Goal: Task Accomplishment & Management: Manage account settings

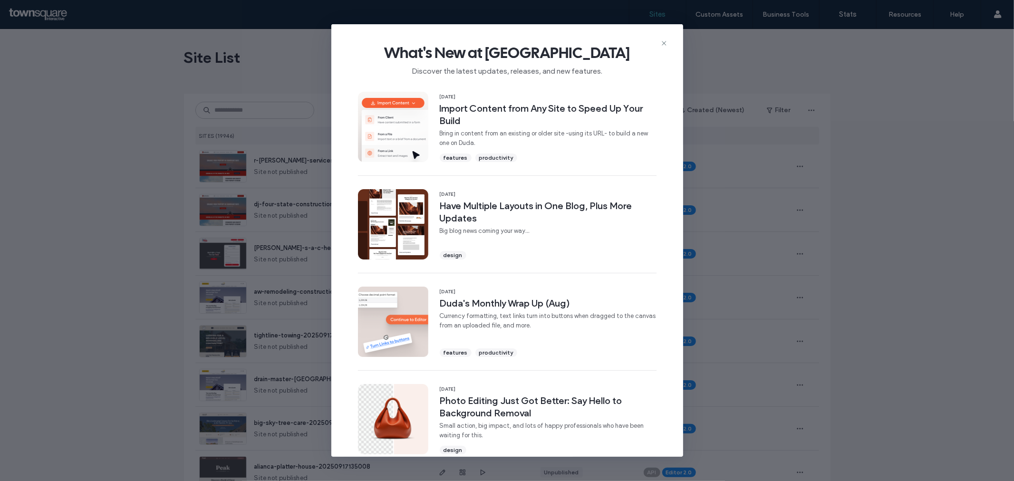
click at [664, 43] on icon at bounding box center [664, 43] width 8 height 8
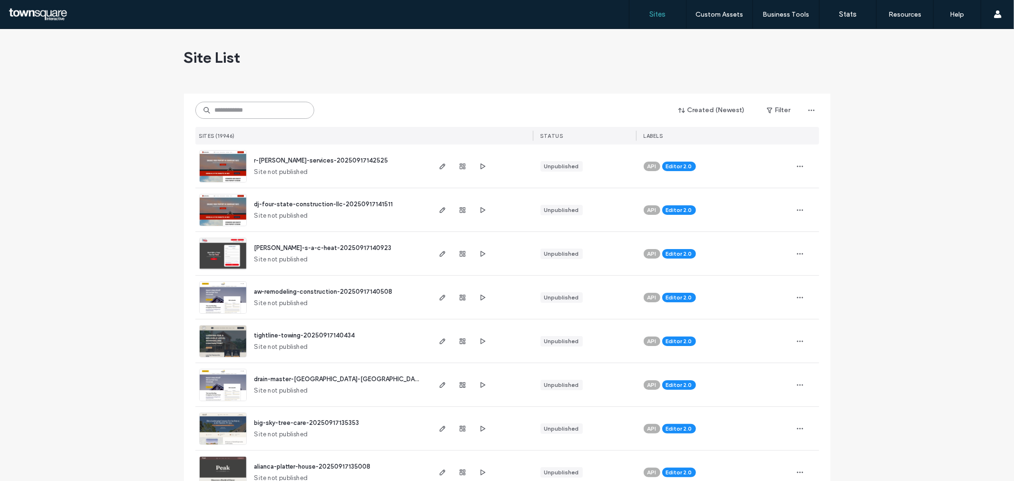
click at [258, 107] on input at bounding box center [254, 110] width 119 height 17
paste input "**********"
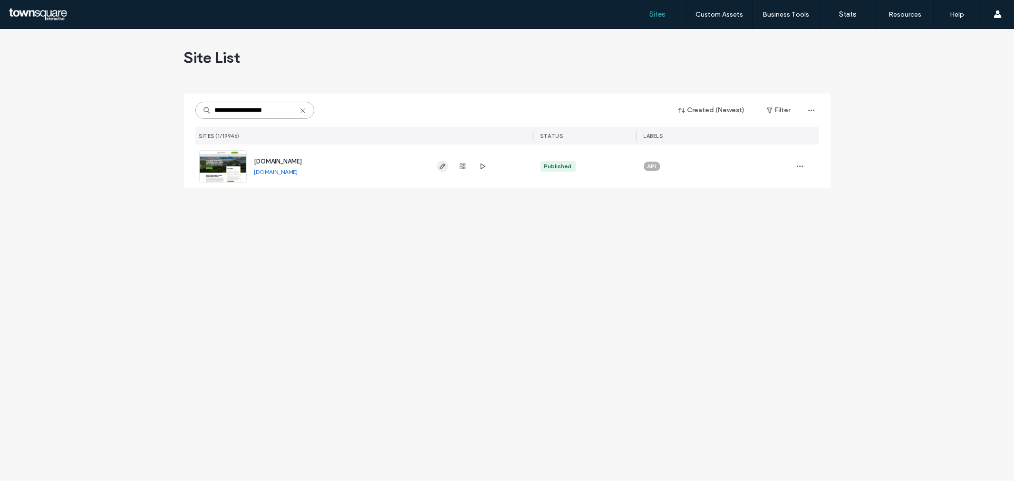
type input "**********"
drag, startPoint x: 443, startPoint y: 166, endPoint x: 461, endPoint y: 169, distance: 18.3
click at [443, 166] on use "button" at bounding box center [442, 166] width 6 height 6
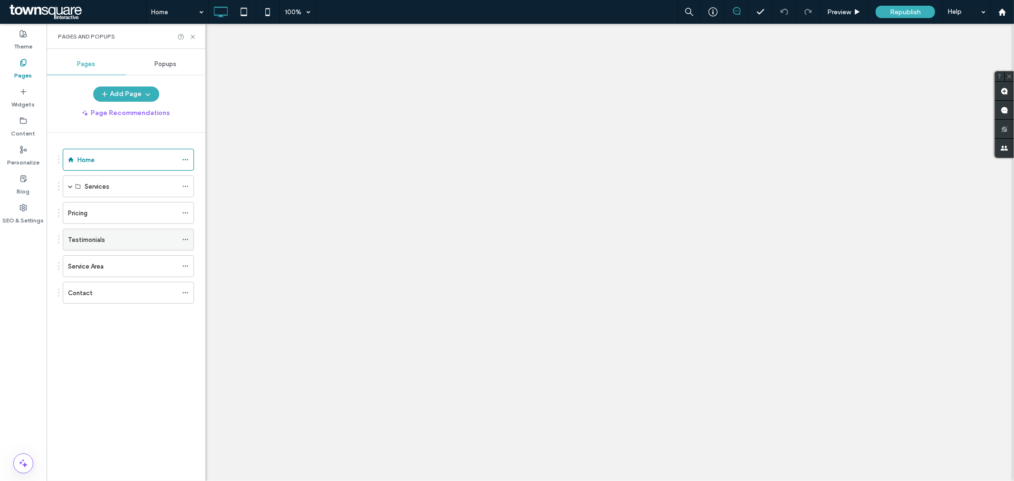
click at [107, 243] on div "Testimonials" at bounding box center [122, 240] width 109 height 10
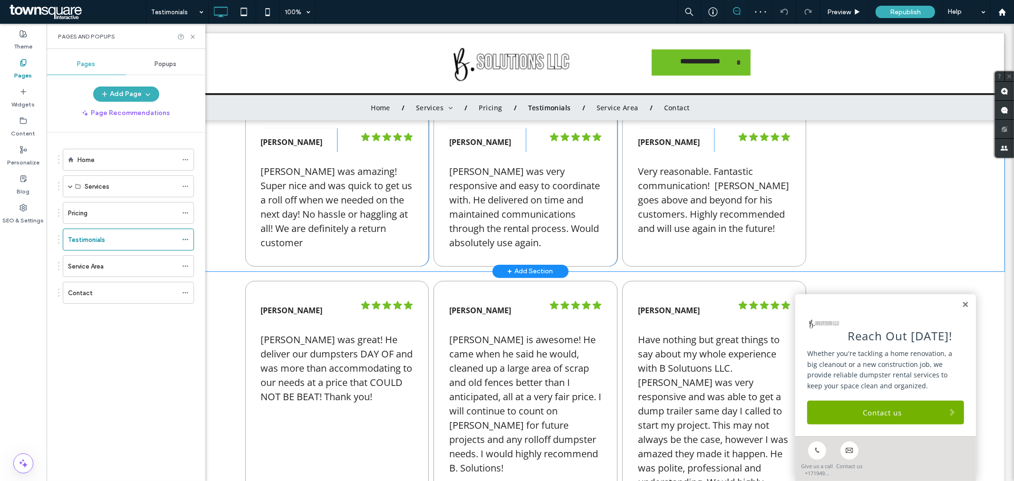
scroll to position [1, 0]
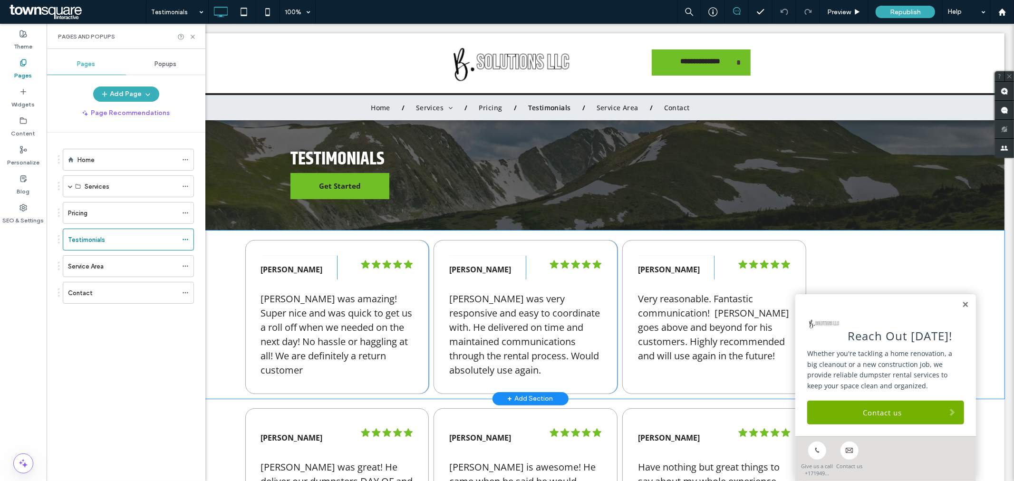
click at [869, 259] on div "Nancy Williams Click To Paste .cls-1-1670365560-1670365560 { fill: #00000; stro…" at bounding box center [530, 314] width 948 height 168
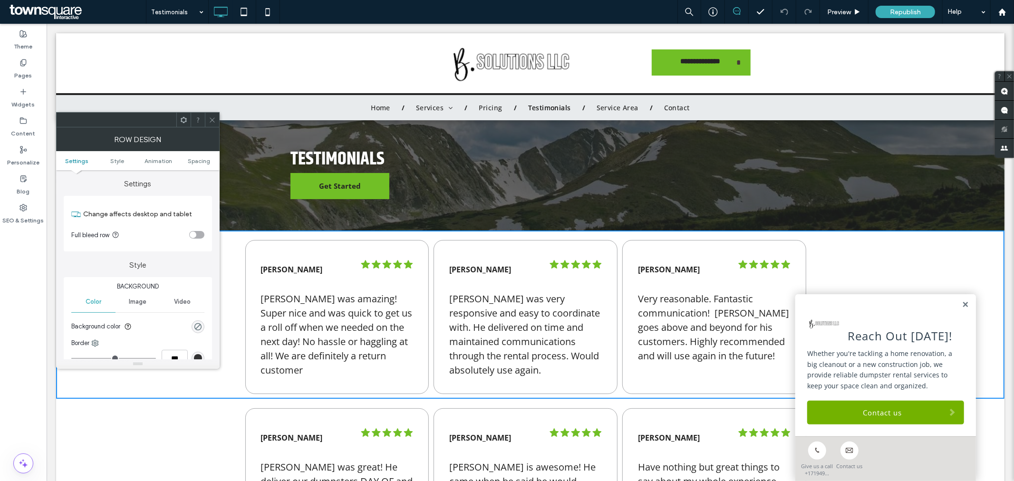
click at [214, 121] on icon at bounding box center [212, 119] width 7 height 7
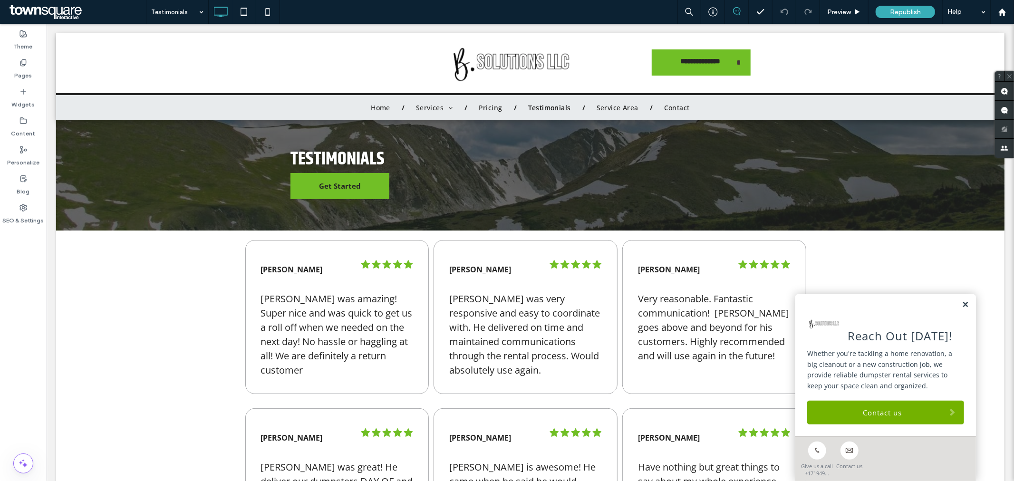
click at [961, 307] on link at bounding box center [964, 304] width 7 height 8
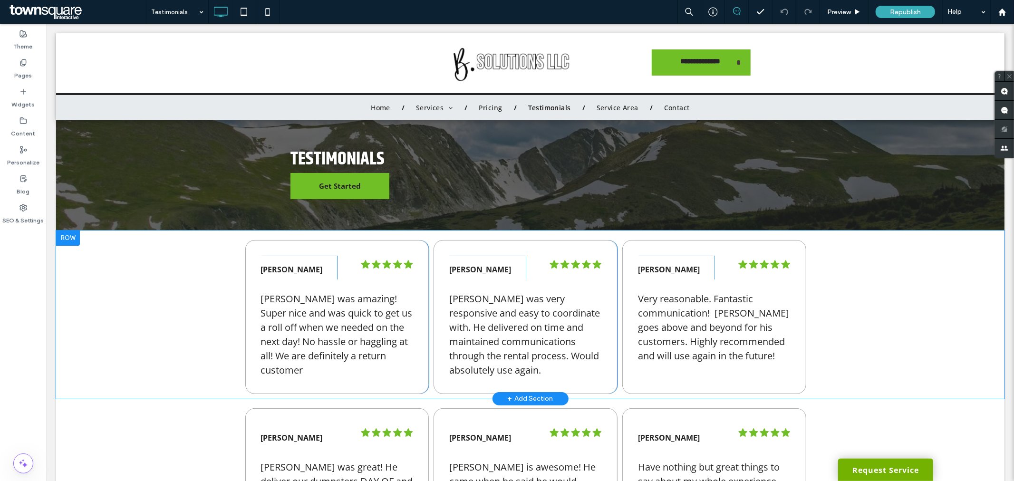
click at [106, 250] on div "Nancy Williams Click To Paste .cls-1-1670365560-1670365560 { fill: #00000; stro…" at bounding box center [530, 314] width 948 height 168
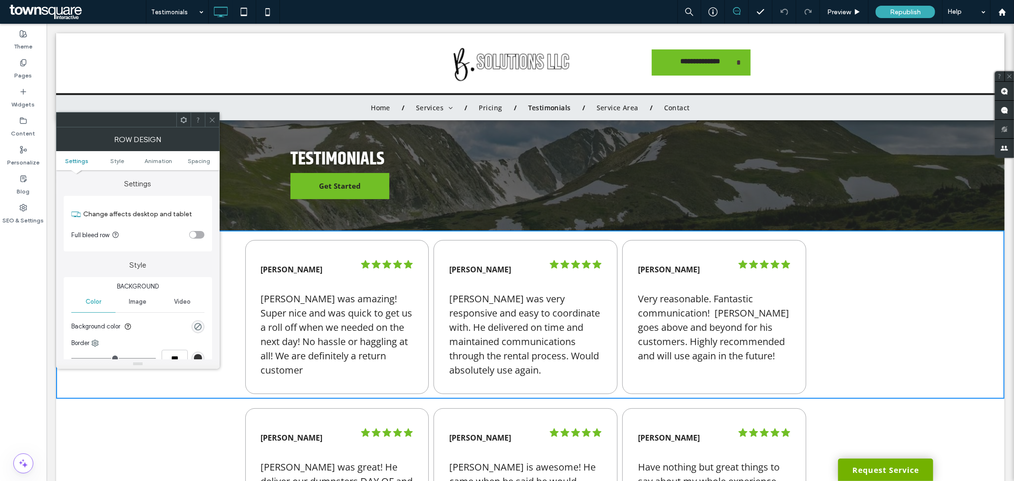
click at [214, 123] on icon at bounding box center [212, 119] width 7 height 7
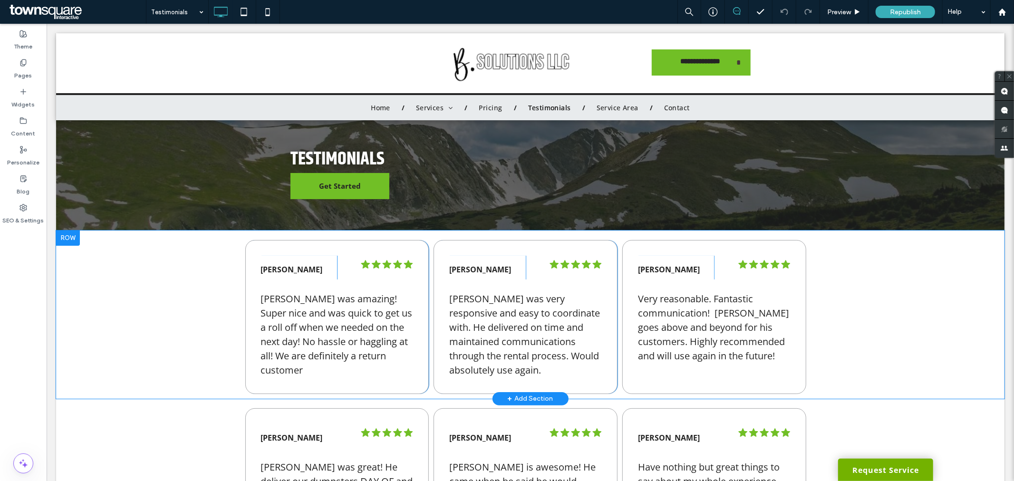
click at [114, 268] on div "Nancy Williams Click To Paste .cls-1-1670365560-1670365560 { fill: #00000; stro…" at bounding box center [530, 314] width 948 height 168
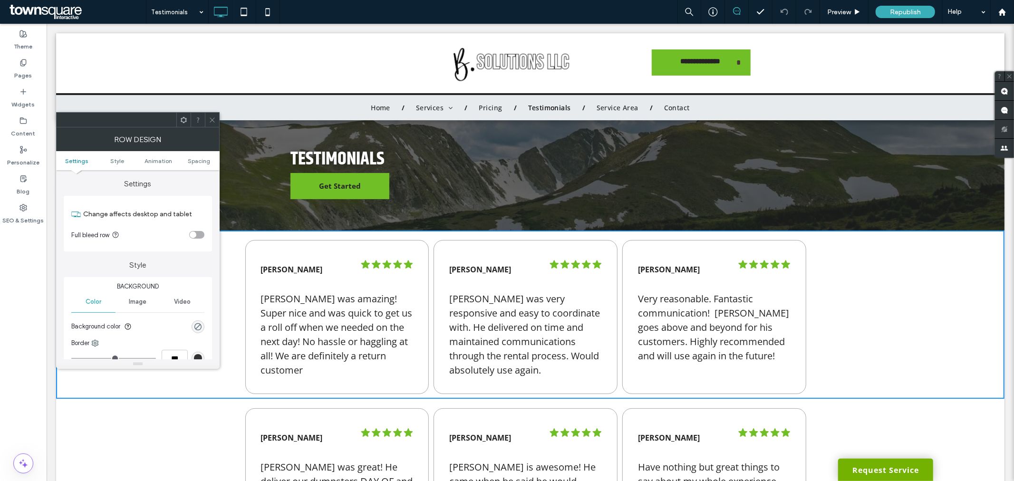
click at [147, 380] on div "Nancy Williams Click To Paste .cls-1-1670365560-1670365560 { fill: #00000; stro…" at bounding box center [530, 314] width 948 height 168
click at [147, 382] on div "Nancy Williams Click To Paste .cls-1-1670365560-1670365560 { fill: #00000; stro…" at bounding box center [530, 314] width 948 height 168
click at [184, 122] on icon at bounding box center [183, 119] width 7 height 7
click at [871, 307] on div "Nancy Williams Click To Paste .cls-1-1670365560-1670365560 { fill: #00000; stro…" at bounding box center [530, 314] width 948 height 168
click at [211, 118] on use at bounding box center [212, 119] width 5 height 5
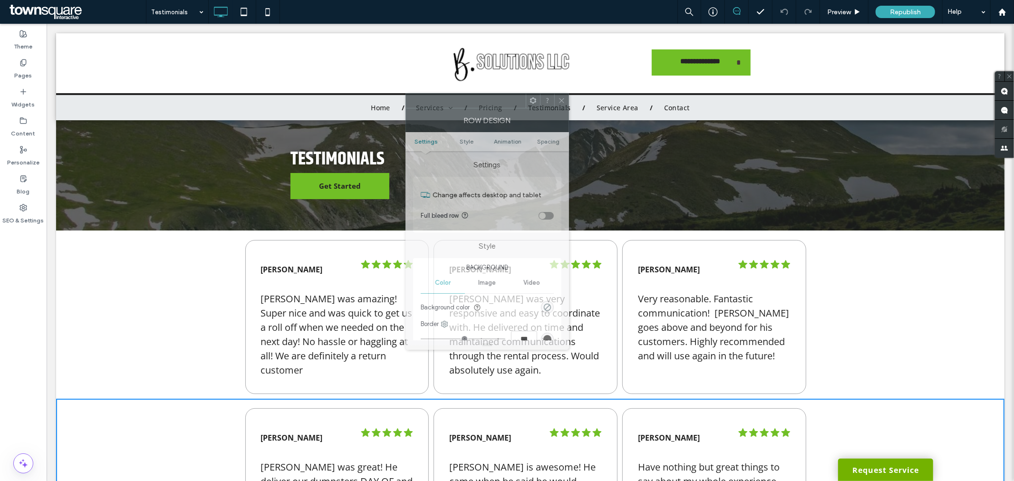
drag, startPoint x: 158, startPoint y: 124, endPoint x: 519, endPoint y: 105, distance: 361.7
click at [519, 105] on div at bounding box center [466, 101] width 120 height 14
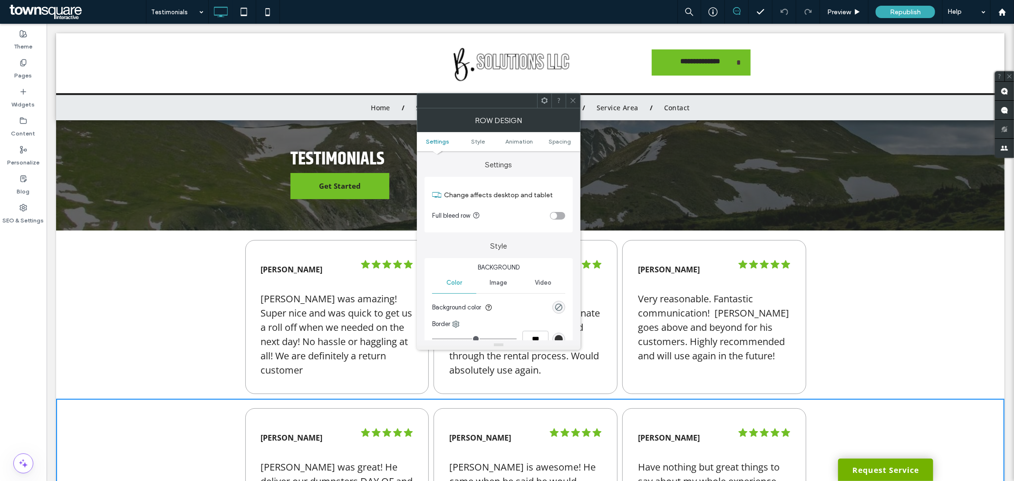
click at [124, 292] on div "Nancy Williams Click To Paste .cls-1-1670365560-1670365560 { fill: #00000; stro…" at bounding box center [530, 314] width 948 height 168
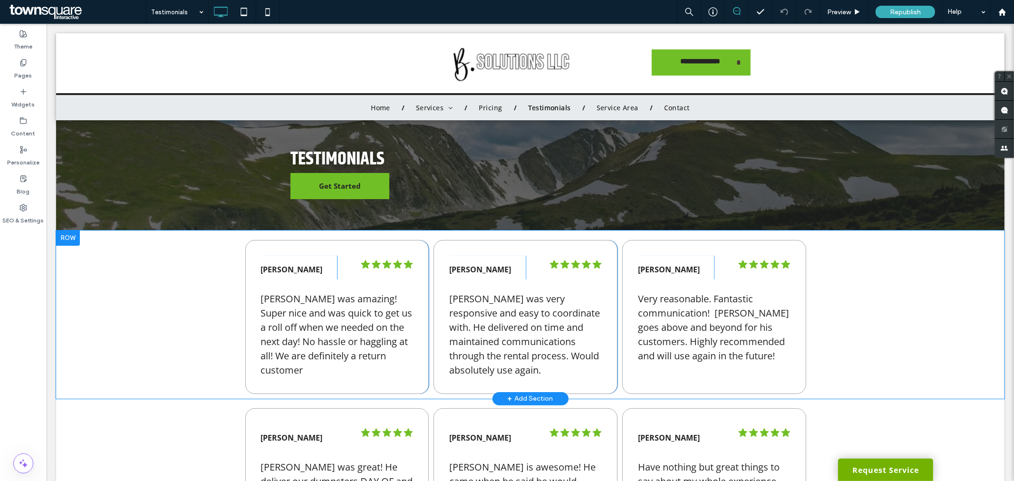
click at [141, 267] on div "Nancy Williams Click To Paste .cls-1-1670365560-1670365560 { fill: #00000; stro…" at bounding box center [530, 314] width 948 height 168
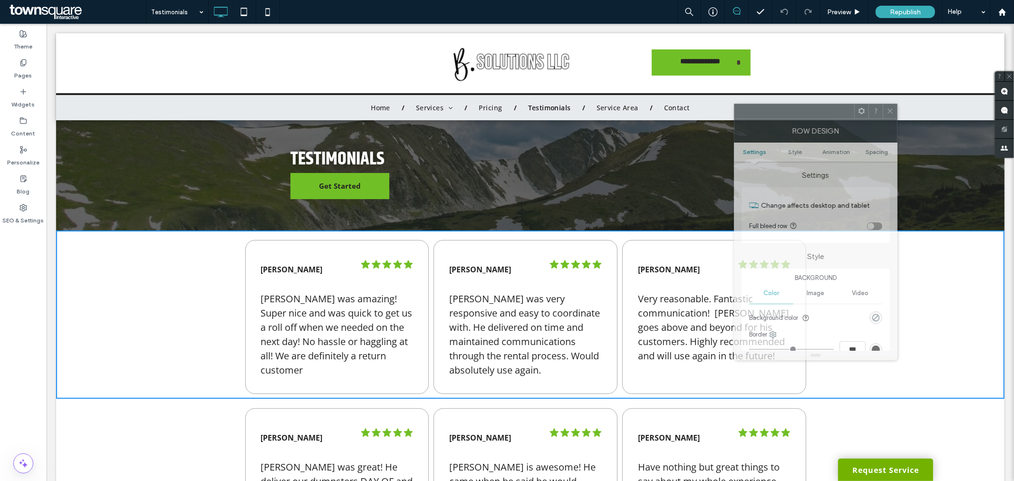
drag, startPoint x: 155, startPoint y: 128, endPoint x: 826, endPoint y: 121, distance: 671.1
click at [830, 120] on div "Row Design" at bounding box center [815, 131] width 163 height 24
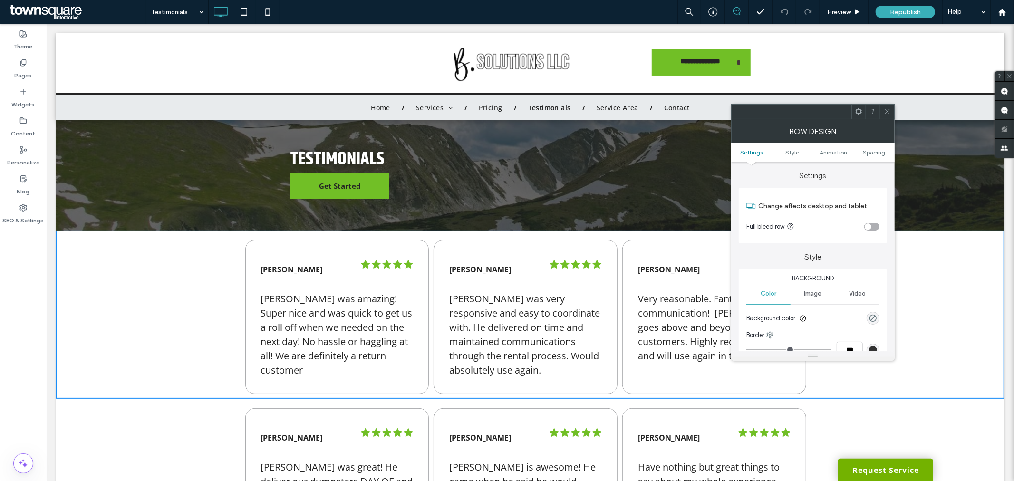
click at [201, 266] on div "Nancy Williams Click To Paste .cls-1-1670365560-1670365560 { fill: #00000; stro…" at bounding box center [530, 314] width 948 height 168
click at [183, 269] on div "Nancy Williams Click To Paste .cls-1-1670365560-1670365560 { fill: #00000; stro…" at bounding box center [530, 314] width 948 height 168
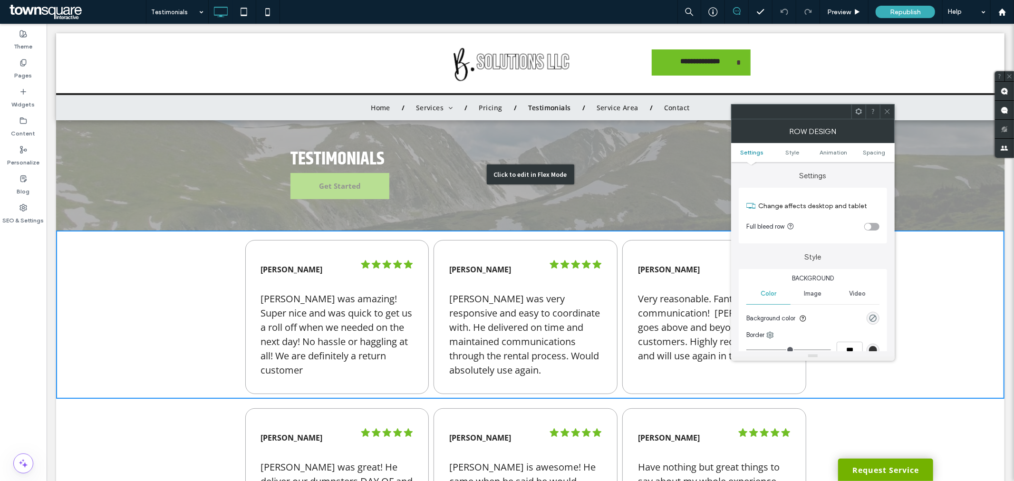
click at [203, 191] on div "Click to edit in Flex Mode" at bounding box center [530, 174] width 948 height 112
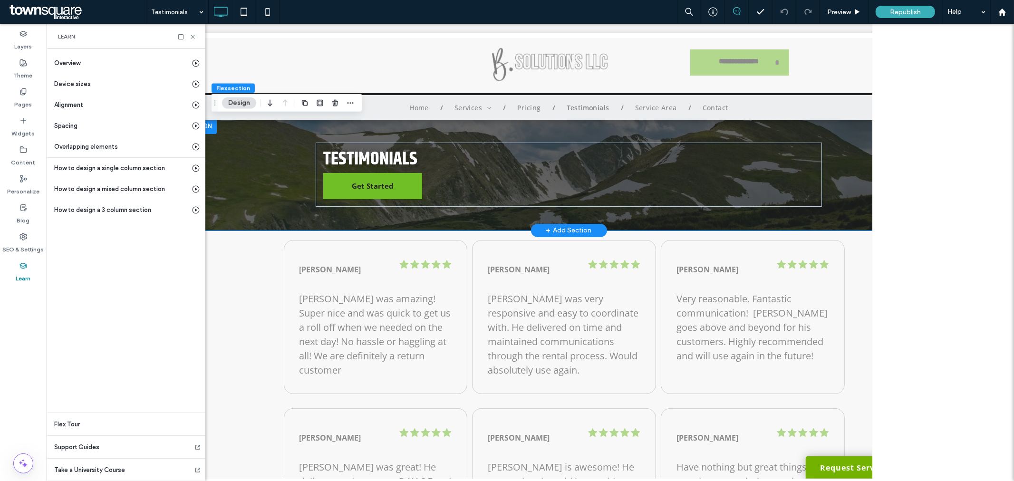
scroll to position [0, 0]
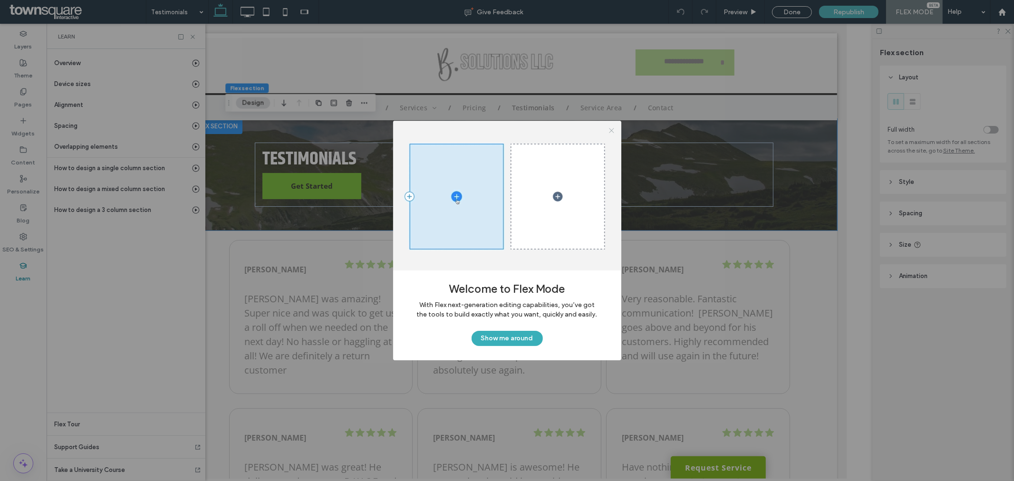
click at [609, 131] on icon at bounding box center [611, 130] width 7 height 7
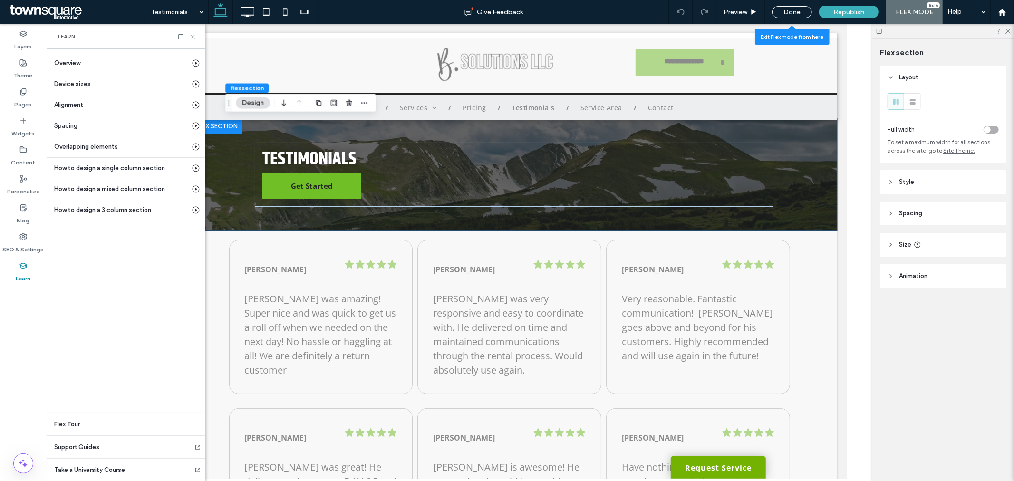
click at [195, 37] on icon at bounding box center [192, 36] width 7 height 7
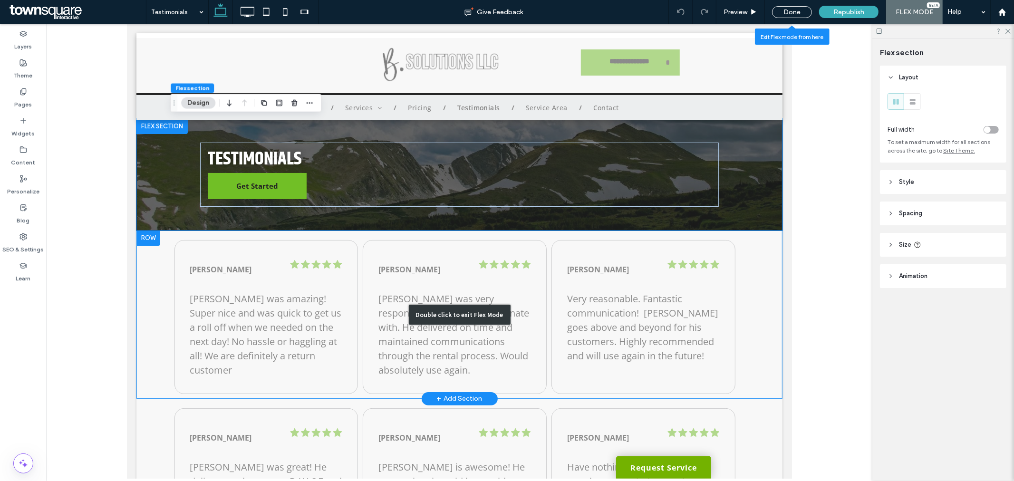
click at [152, 268] on div "Double click to exit Flex Mode" at bounding box center [459, 314] width 646 height 168
click at [148, 271] on div "Double click to exit Flex Mode" at bounding box center [459, 314] width 646 height 168
drag, startPoint x: 148, startPoint y: 271, endPoint x: 237, endPoint y: 269, distance: 88.9
click at [149, 271] on div "Double click to exit Flex Mode" at bounding box center [459, 314] width 646 height 168
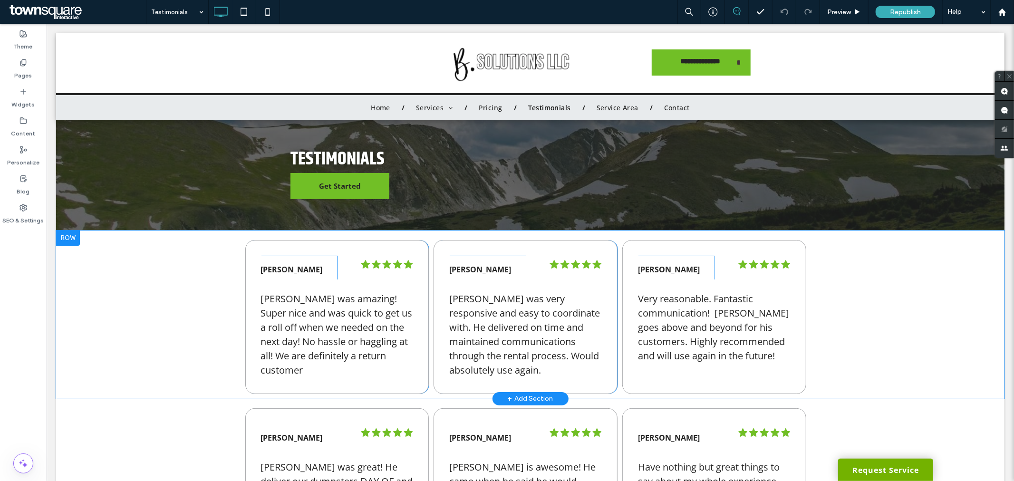
click at [130, 269] on div "Nancy Williams Click To Paste Click To Paste Click To Paste Click To Paste .cls…" at bounding box center [530, 314] width 948 height 168
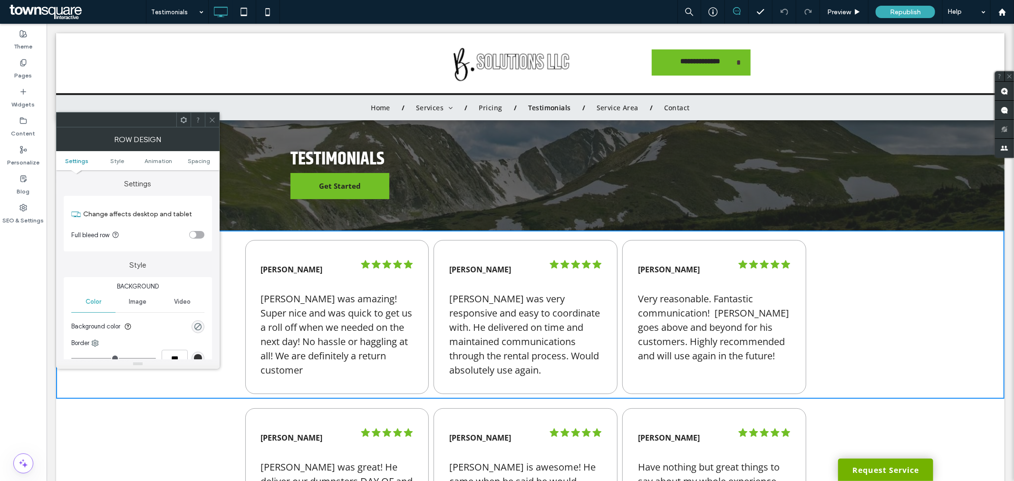
click at [211, 116] on icon at bounding box center [212, 119] width 7 height 7
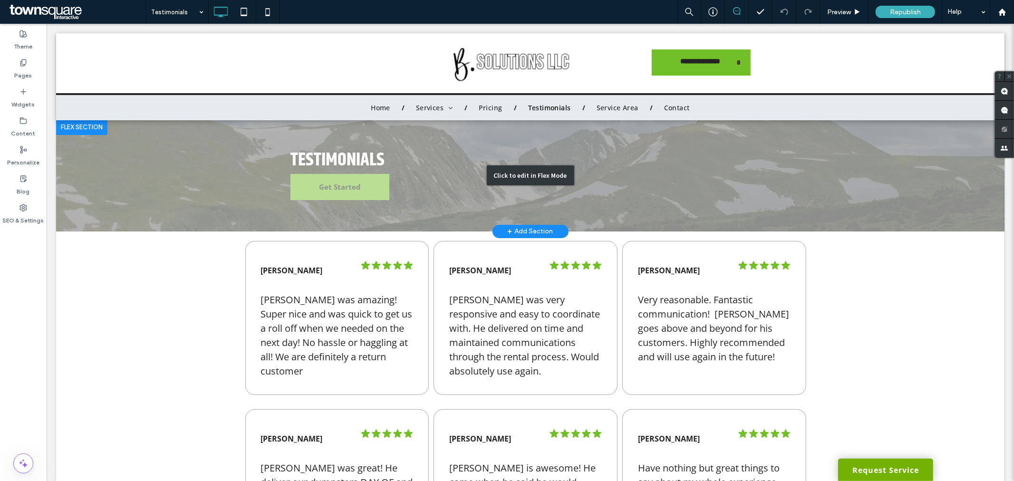
click at [214, 188] on div "Click to edit in Flex Mode" at bounding box center [530, 175] width 948 height 112
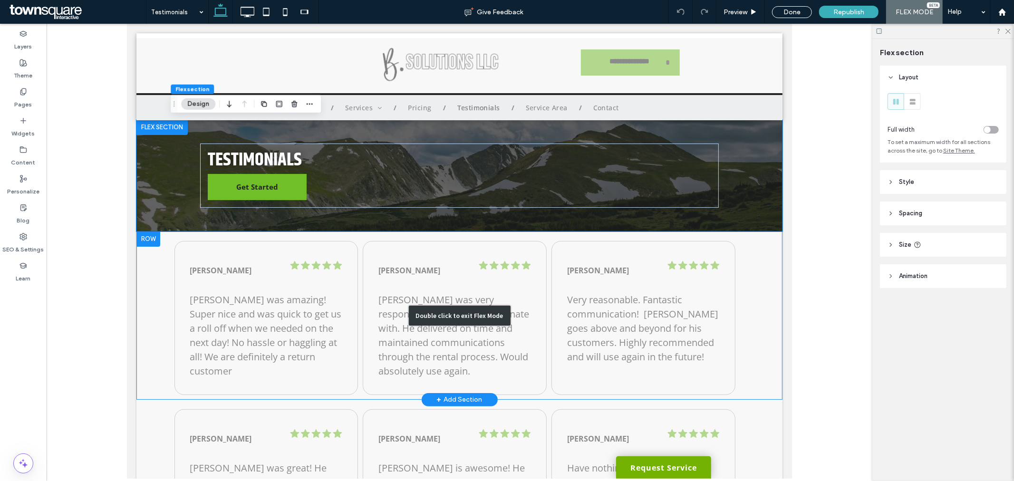
click at [151, 329] on div "Double click to exit Flex Mode" at bounding box center [459, 315] width 646 height 168
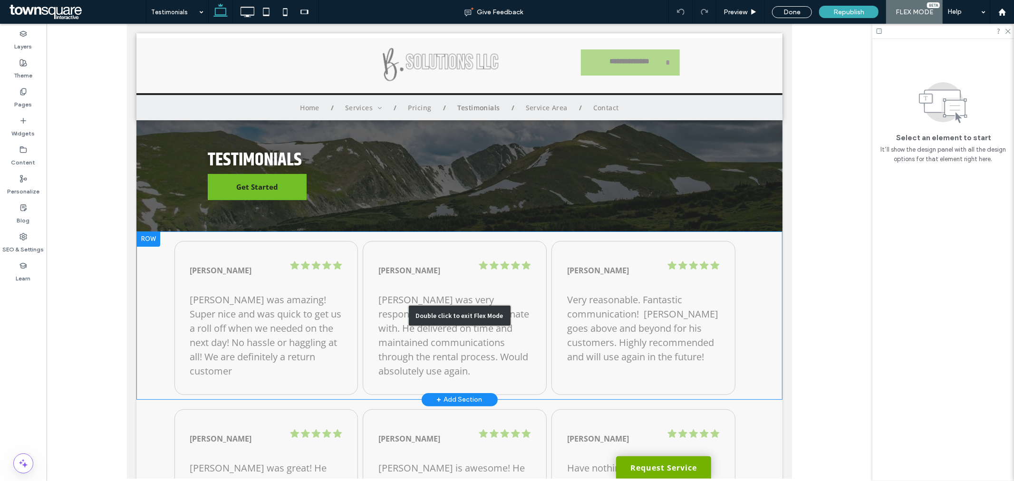
click at [161, 329] on div "Double click to exit Flex Mode" at bounding box center [459, 315] width 646 height 168
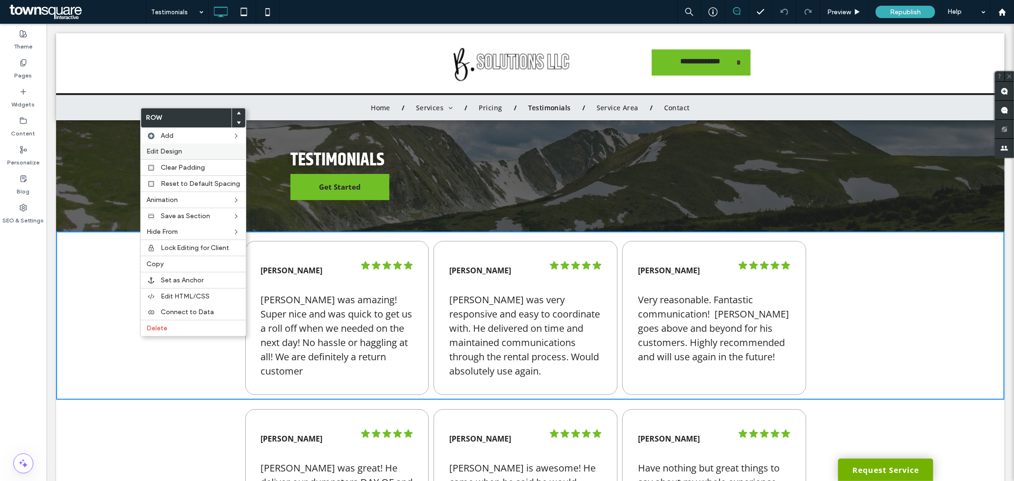
click at [211, 148] on label "Edit Design" at bounding box center [193, 151] width 94 height 8
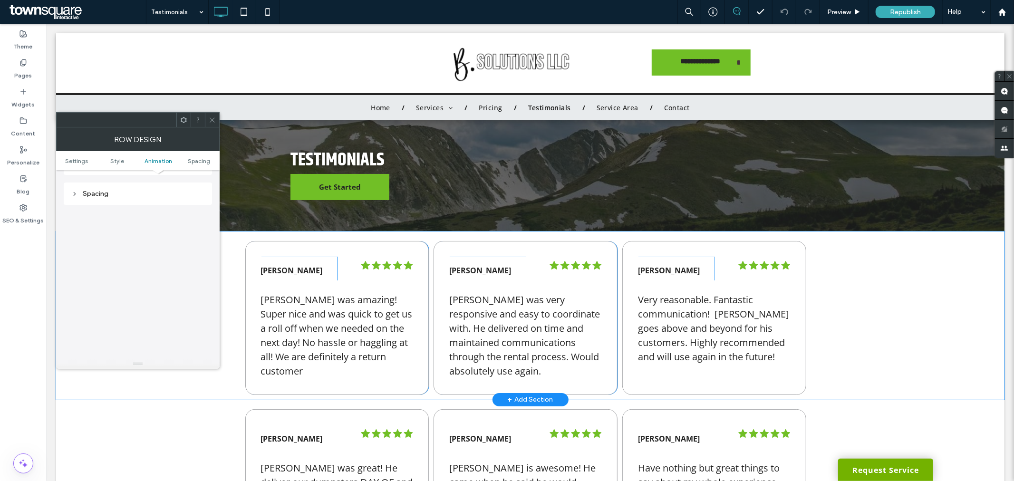
scroll to position [268, 0]
click at [210, 120] on icon at bounding box center [212, 119] width 7 height 7
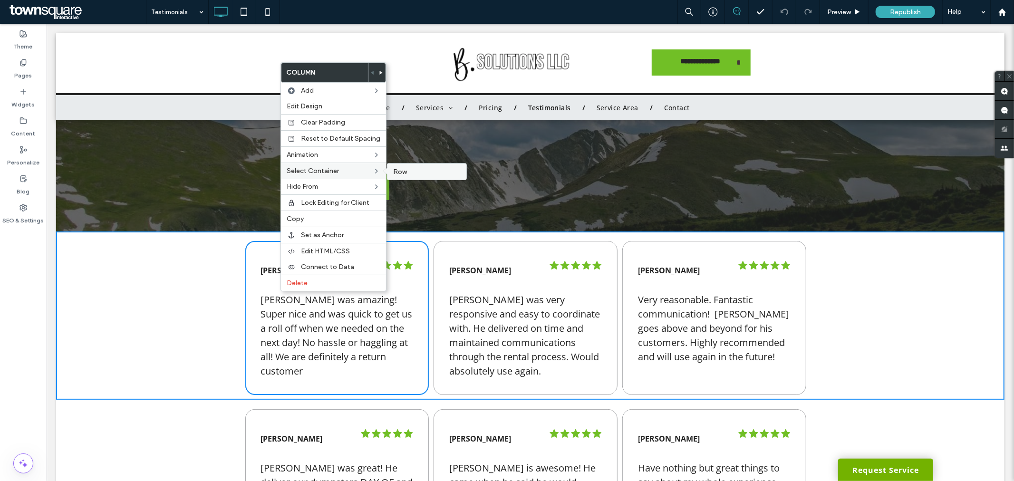
click at [393, 173] on span "Row" at bounding box center [400, 172] width 14 height 8
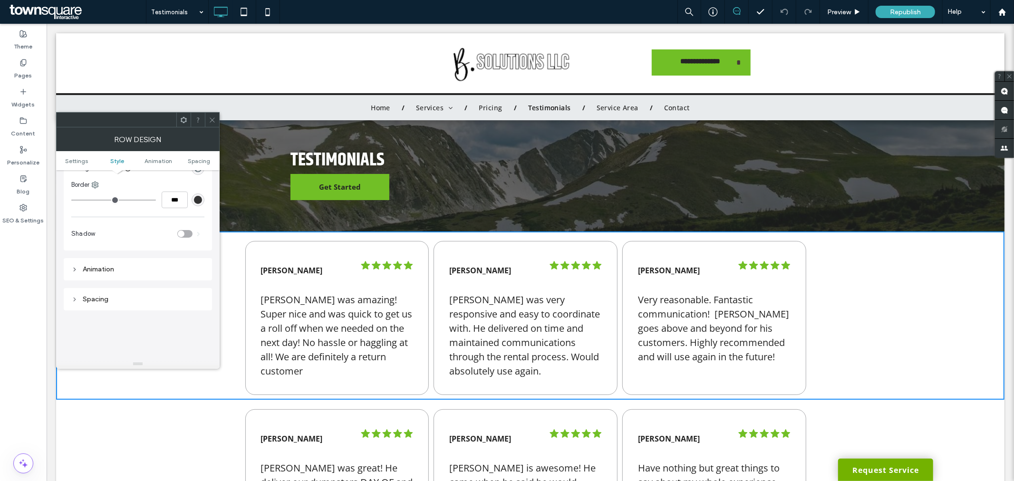
scroll to position [268, 0]
click at [211, 115] on span at bounding box center [212, 120] width 7 height 14
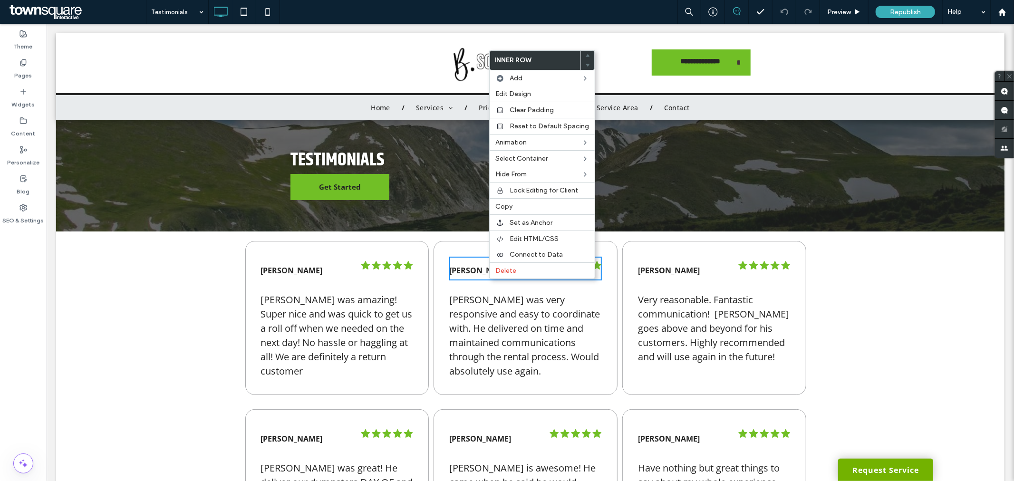
click at [477, 302] on span "Dennis was very responsive and easy to coordinate with. He delivered on time an…" at bounding box center [524, 335] width 151 height 84
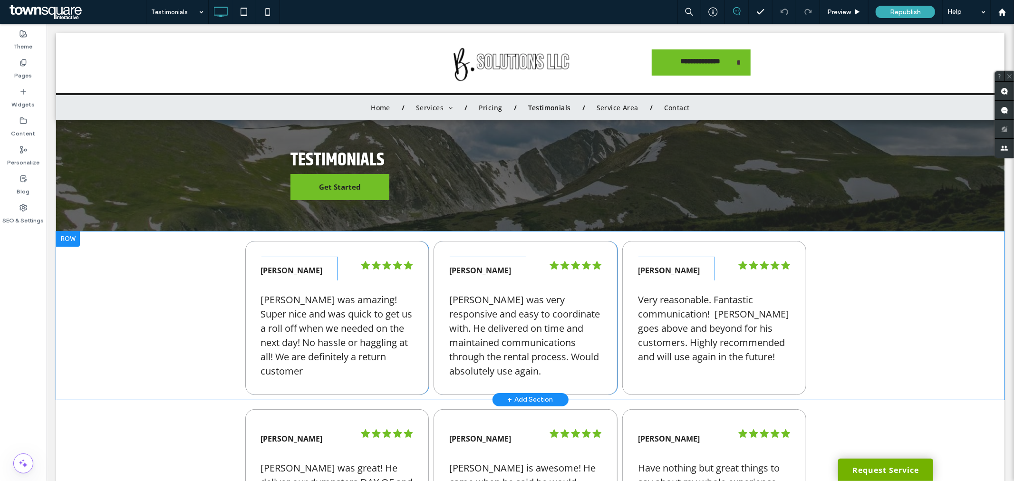
click at [435, 290] on div "Zach Prophet Click To Paste .cls-1-1670365560-1670365560 { fill: #00000; stroke…" at bounding box center [525, 317] width 184 height 154
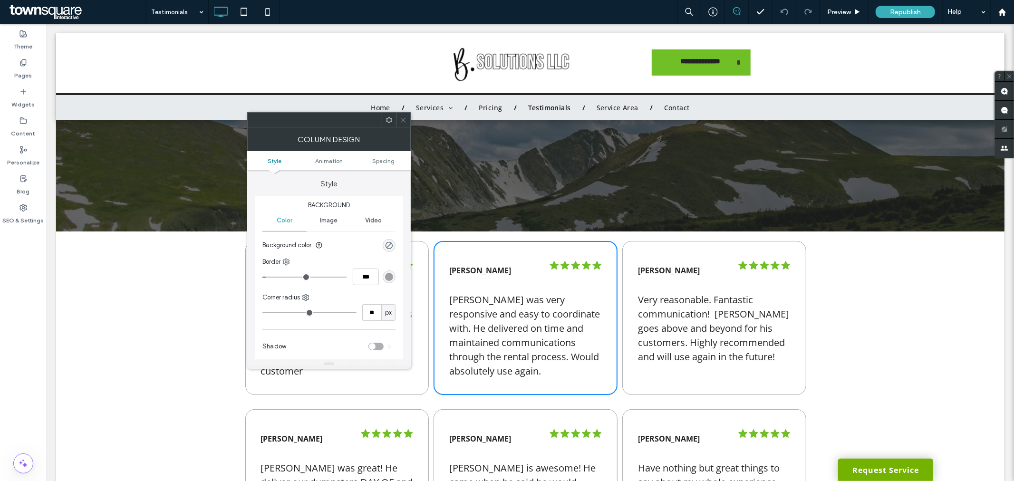
click at [389, 122] on use at bounding box center [389, 119] width 6 height 6
click at [813, 305] on div "Nancy Williams Click To Paste .cls-1-1670365560-1670365560 { fill: #00000; stro…" at bounding box center [530, 315] width 948 height 168
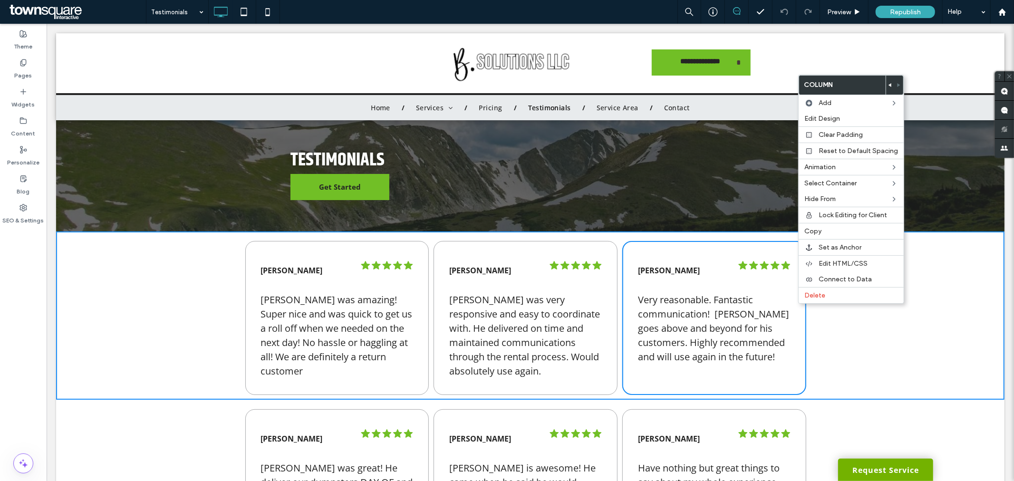
click at [825, 341] on div "Nancy Williams Click To Paste .cls-1-1670365560-1670365560 { fill: #00000; stro…" at bounding box center [530, 315] width 948 height 168
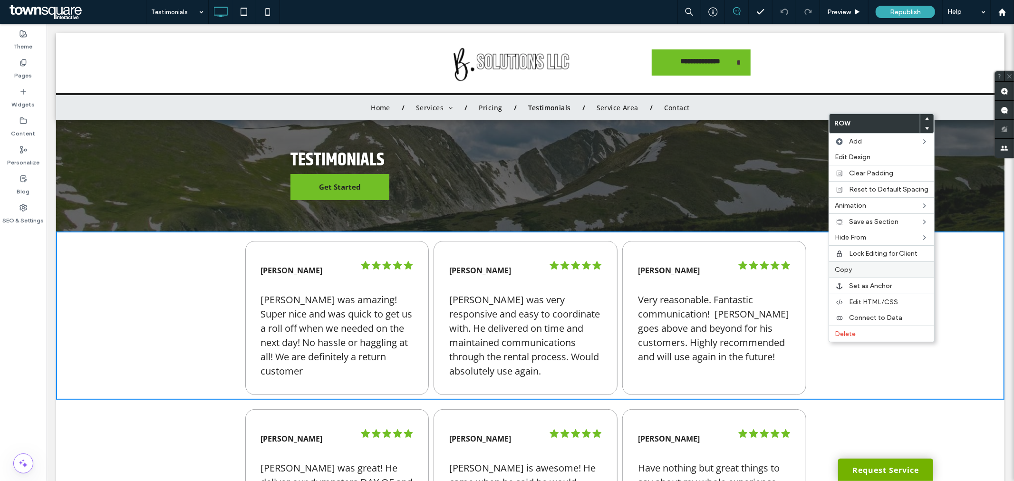
click at [850, 266] on span "Copy" at bounding box center [843, 270] width 17 height 8
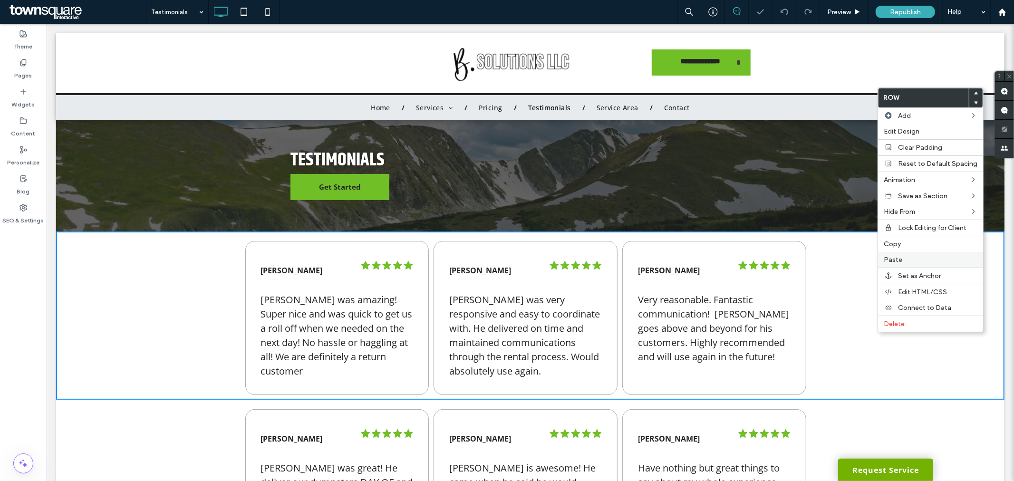
click at [925, 257] on label "Paste" at bounding box center [930, 260] width 94 height 8
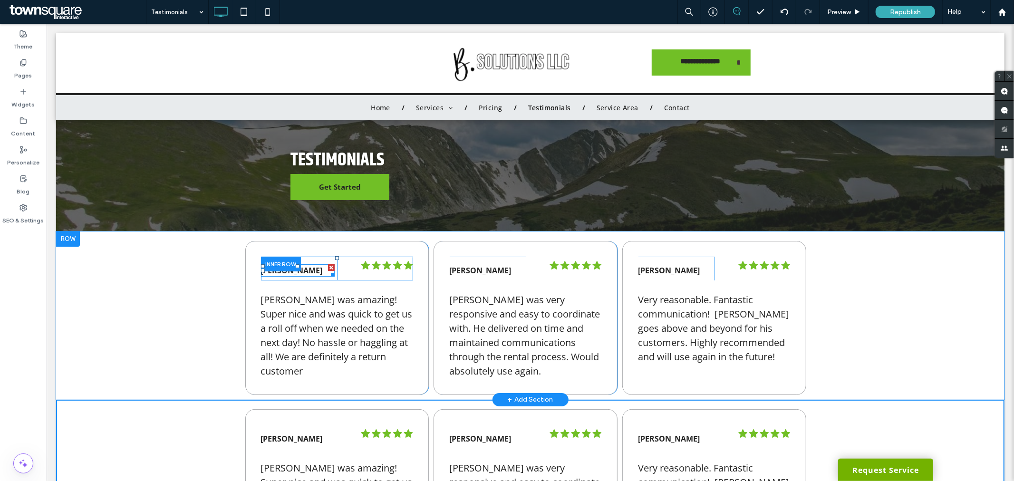
click at [316, 272] on p "Nancy Williams" at bounding box center [297, 270] width 74 height 10
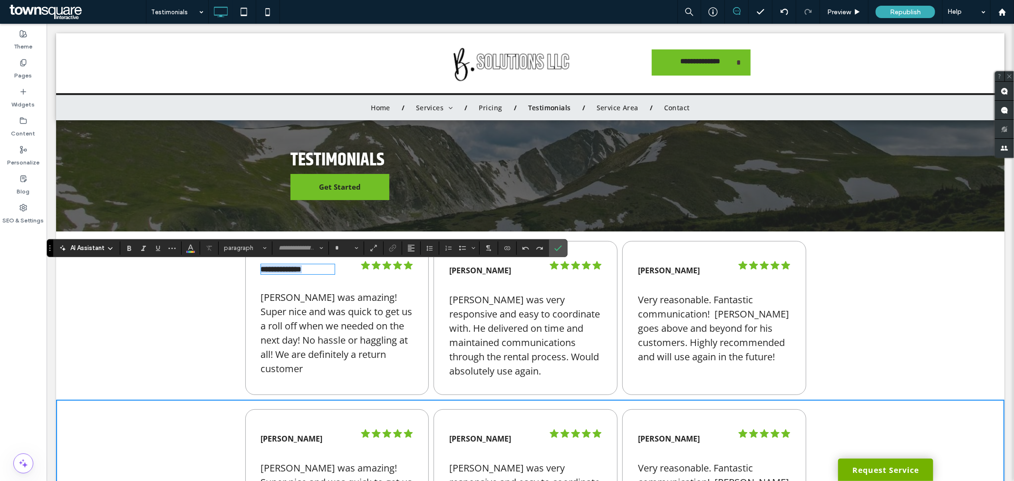
type input "*********"
type input "**"
click at [301, 271] on strong "**********" at bounding box center [280, 268] width 41 height 7
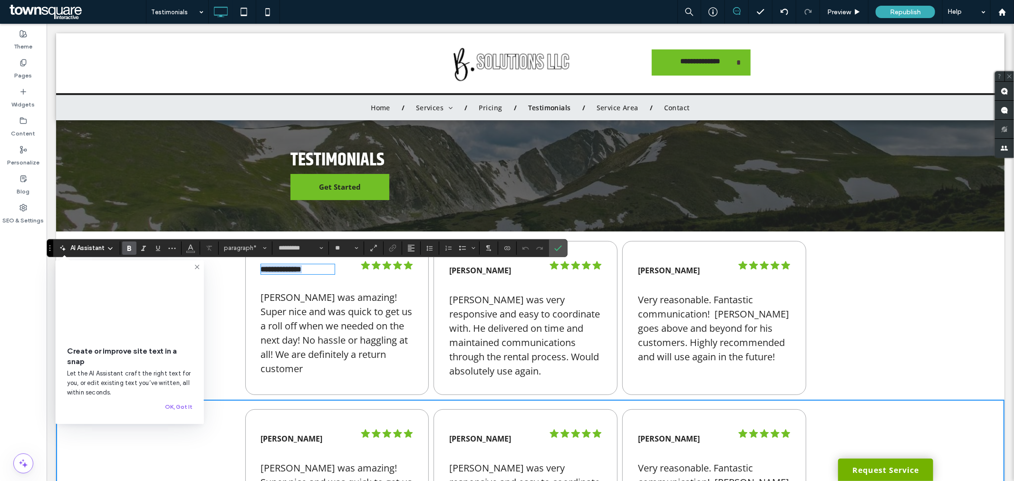
drag, startPoint x: 317, startPoint y: 270, endPoint x: 210, endPoint y: 266, distance: 107.0
click at [211, 266] on div "**********" at bounding box center [530, 315] width 948 height 168
click at [269, 337] on span "Dennis was amazing! Super nice and was quick to get us a roll off when we neede…" at bounding box center [336, 332] width 152 height 84
click at [269, 337] on span "Dennis was amazing! Super nice and was quick to get us a roll off when we neede…" at bounding box center [336, 335] width 152 height 84
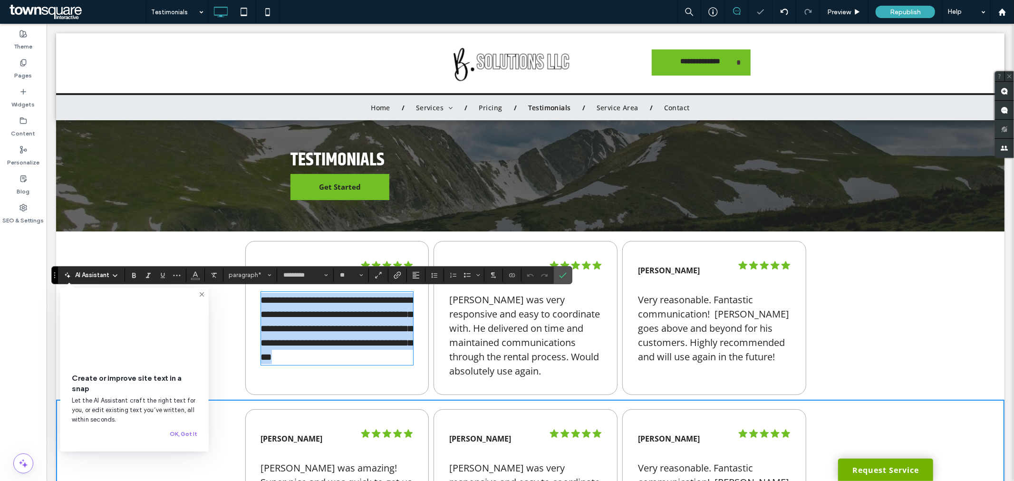
paste div
type input "**"
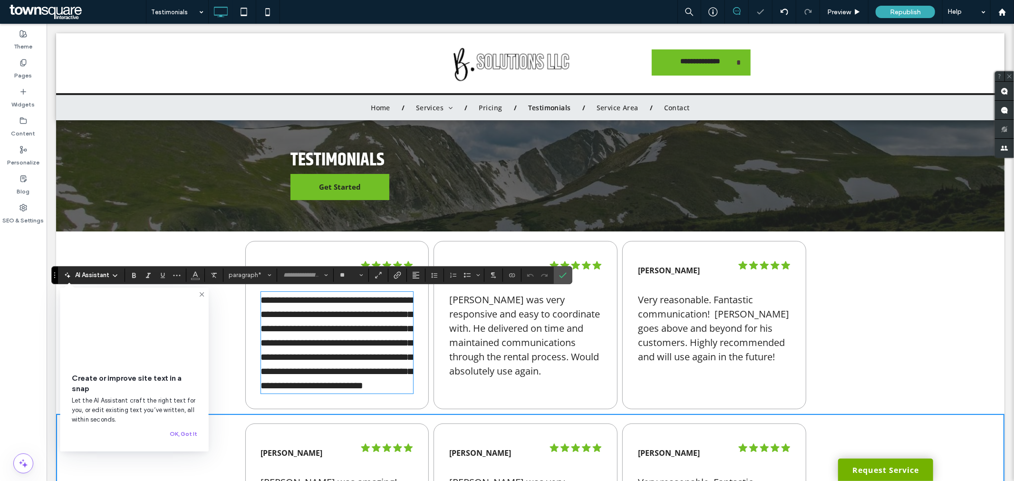
scroll to position [0, 0]
click at [519, 325] on span "Dennis was very responsive and easy to coordinate with. He delivered on time an…" at bounding box center [524, 335] width 151 height 84
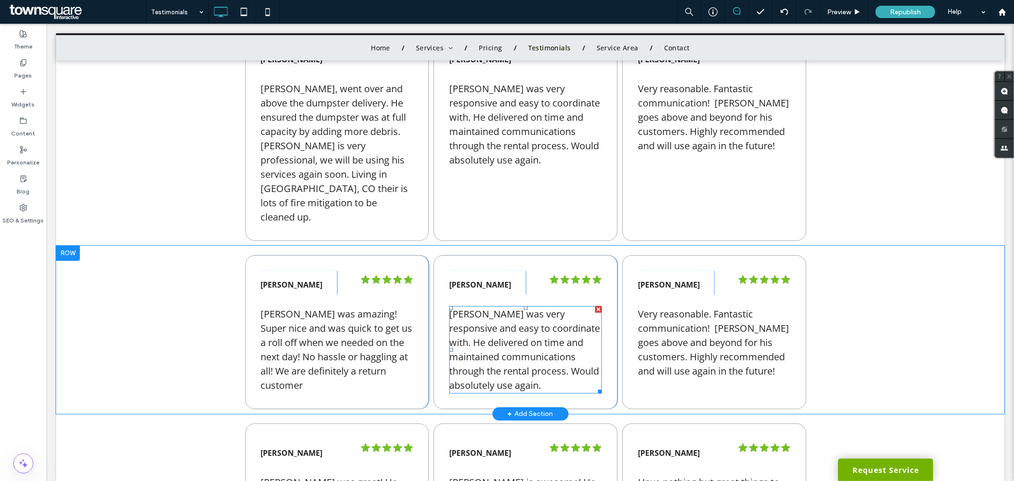
scroll to position [0, 0]
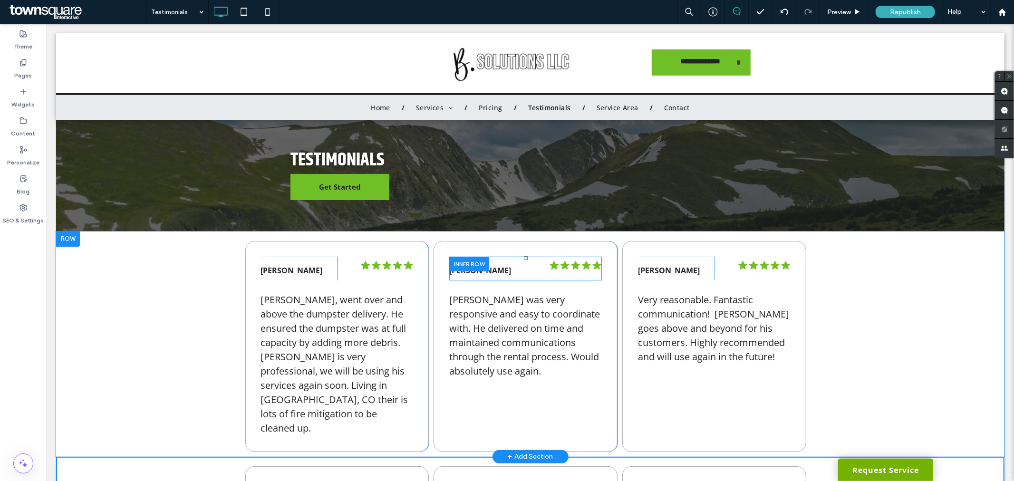
click at [480, 268] on div at bounding box center [469, 263] width 40 height 15
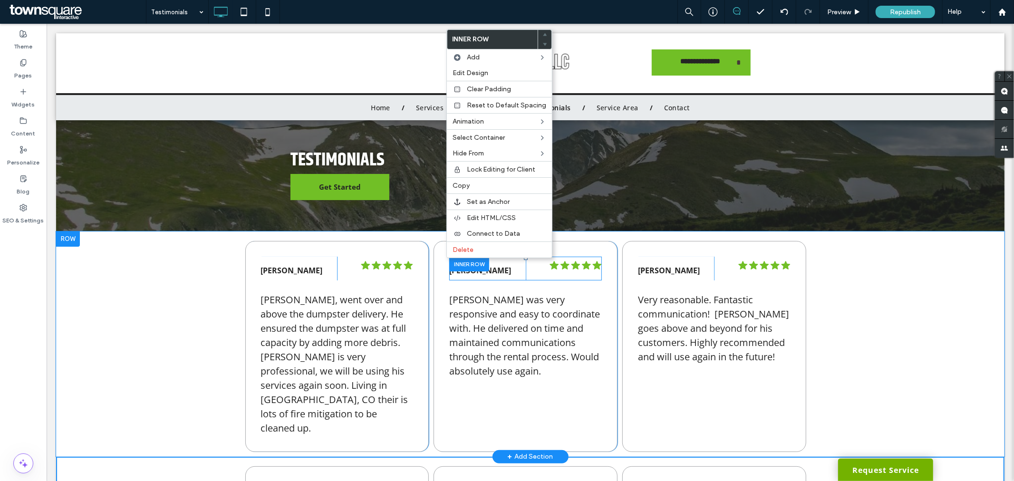
click at [480, 268] on strong "Zach Prophet" at bounding box center [480, 270] width 62 height 10
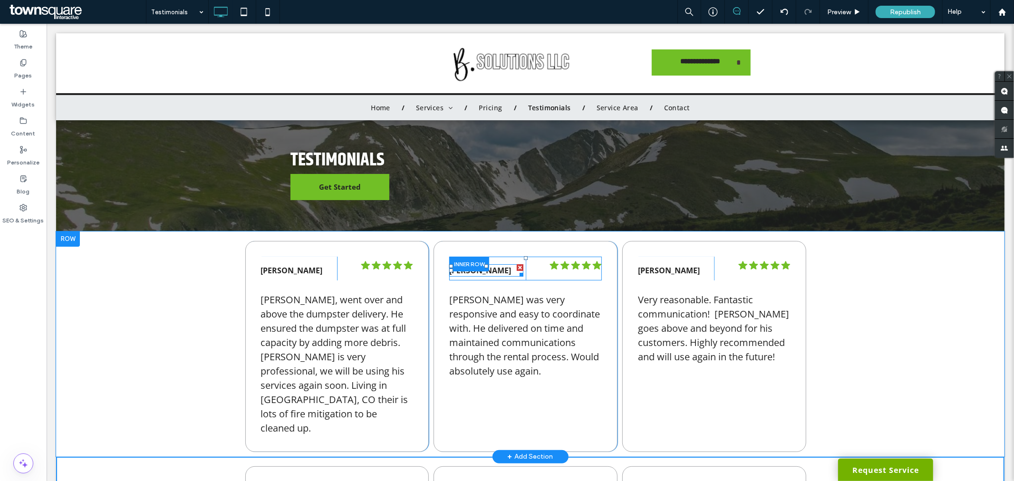
click at [496, 271] on p "Zach Prophet" at bounding box center [486, 270] width 74 height 10
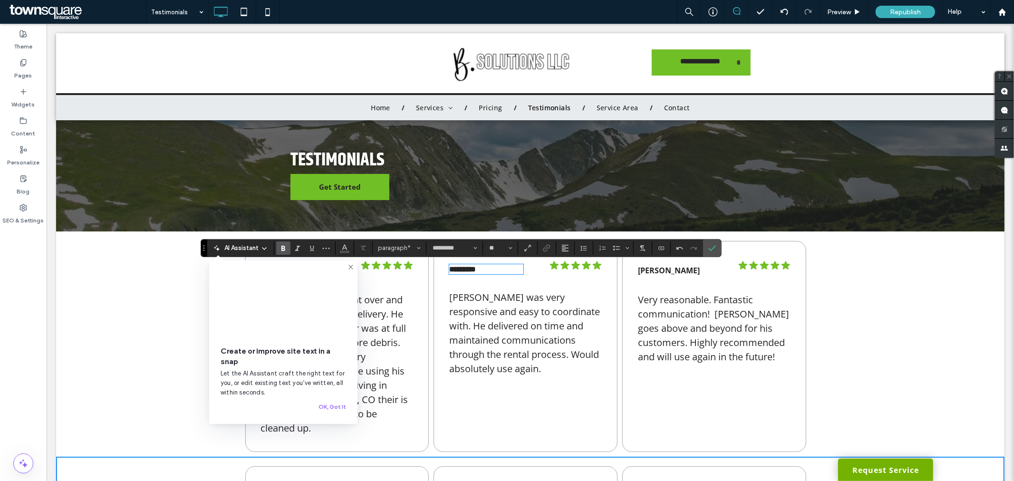
click at [494, 333] on span "Dennis was very responsive and easy to coordinate with. He delivered on time an…" at bounding box center [524, 332] width 151 height 84
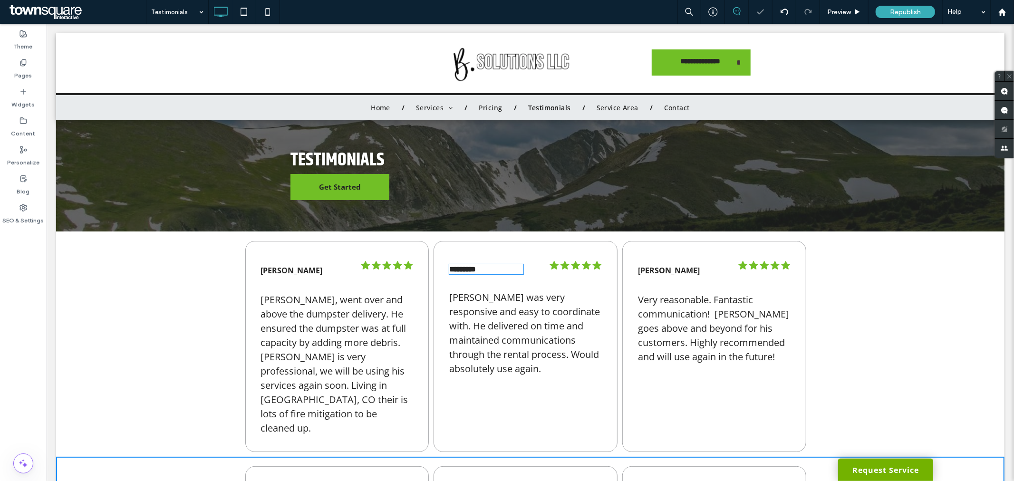
click at [494, 333] on span "Dennis was very responsive and easy to coordinate with. He delivered on time an…" at bounding box center [524, 332] width 151 height 84
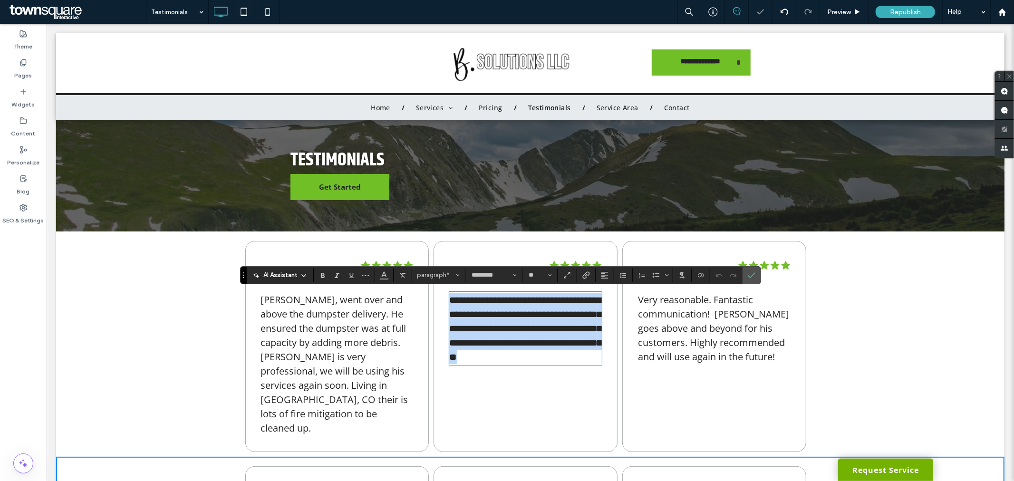
paste div
type input "**"
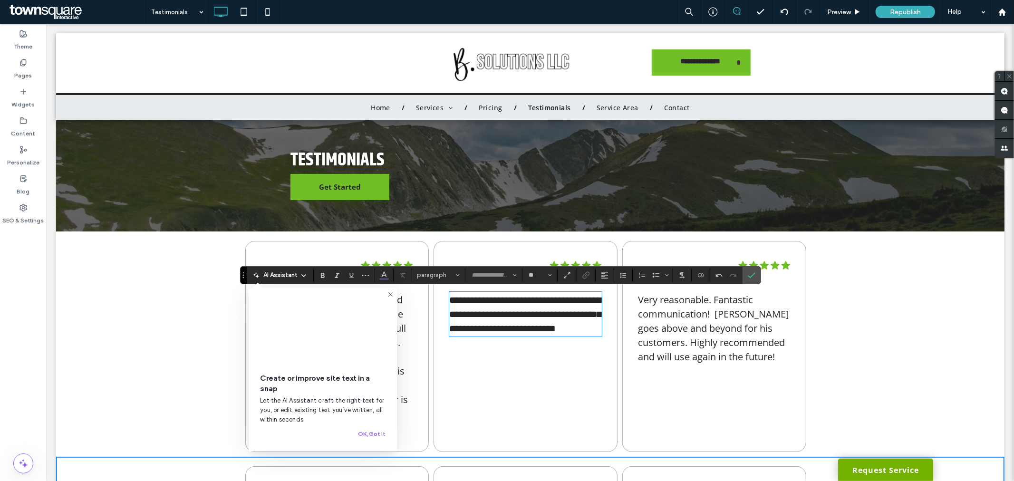
click at [685, 321] on span "Very reasonable. Fantastic communication! Dennis goes above and beyond for his …" at bounding box center [712, 328] width 151 height 70
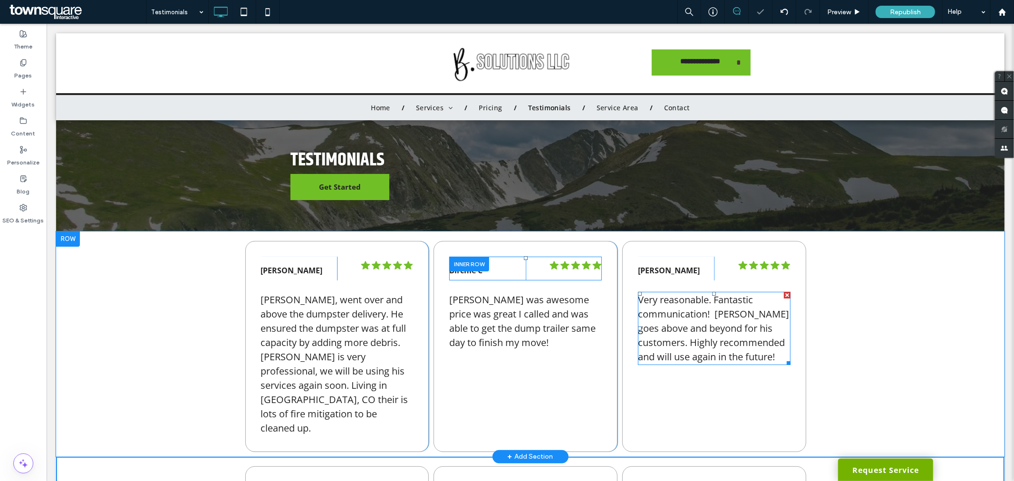
click at [676, 305] on span "Very reasonable. Fantastic communication! Dennis goes above and beyond for his …" at bounding box center [712, 328] width 151 height 70
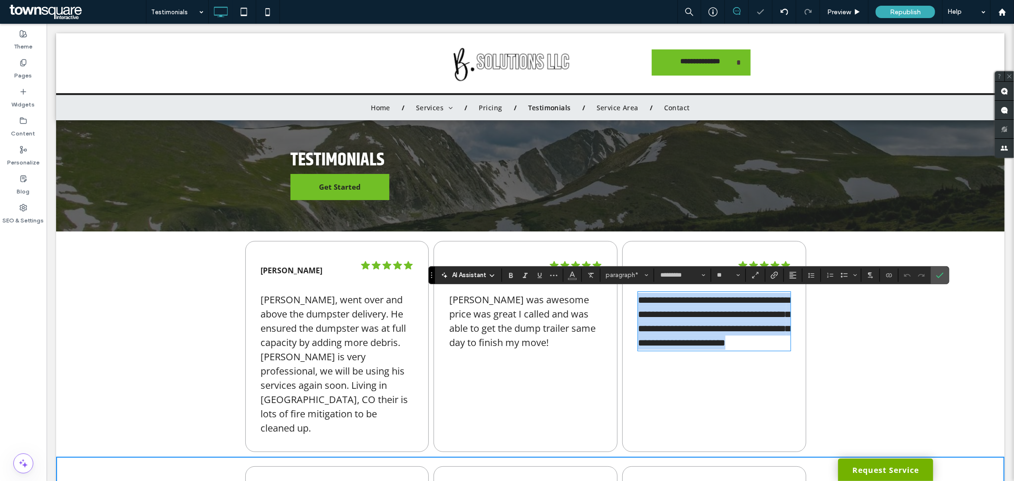
paste div
type input "*"
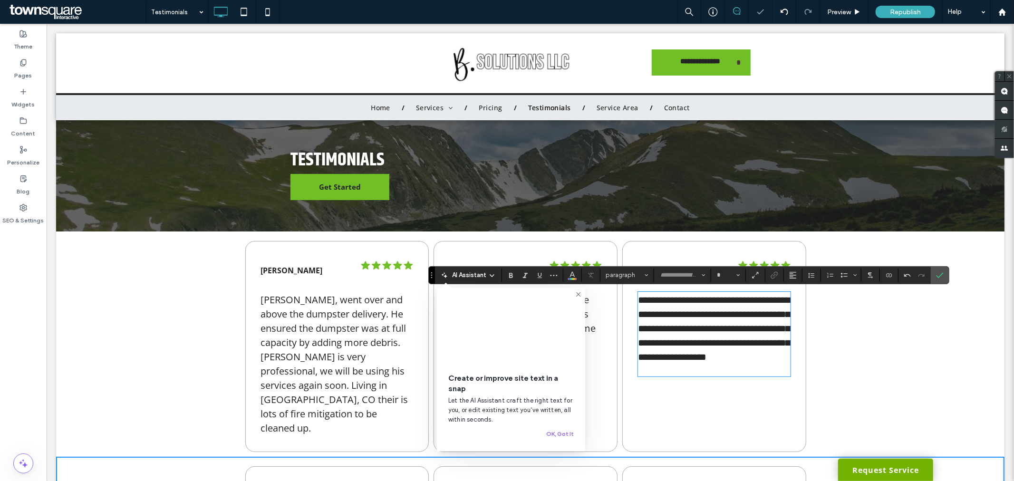
scroll to position [10, 0]
drag, startPoint x: 828, startPoint y: 337, endPoint x: 822, endPoint y: 331, distance: 8.7
click at [828, 337] on div "Mary K Click To Paste Click To Paste .cls-1-1670365560-1670365560 { fill: #0000…" at bounding box center [530, 343] width 948 height 225
click at [662, 259] on div "Beth mcknight Click To Paste Click To Paste" at bounding box center [675, 268] width 76 height 24
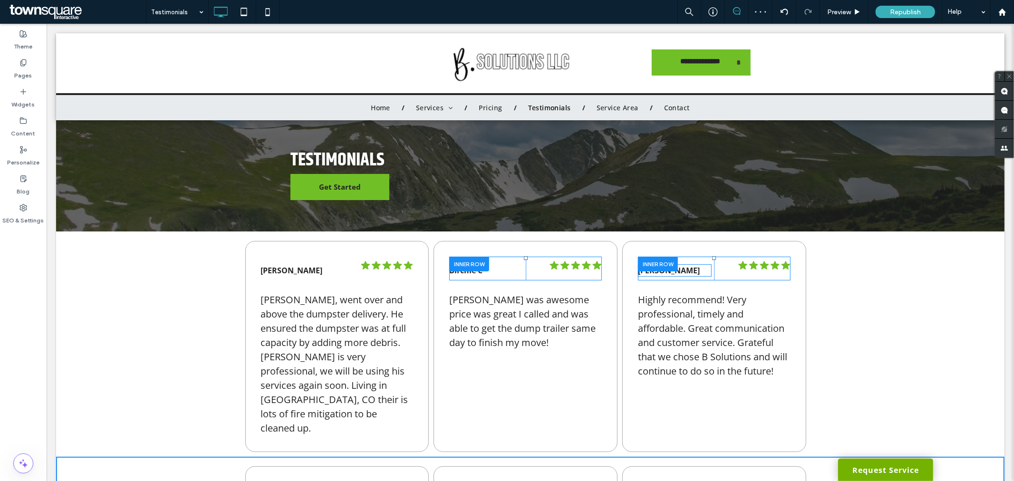
click at [684, 271] on strong "Beth mcknight" at bounding box center [668, 270] width 62 height 10
click at [675, 271] on strong "**********" at bounding box center [656, 268] width 38 height 7
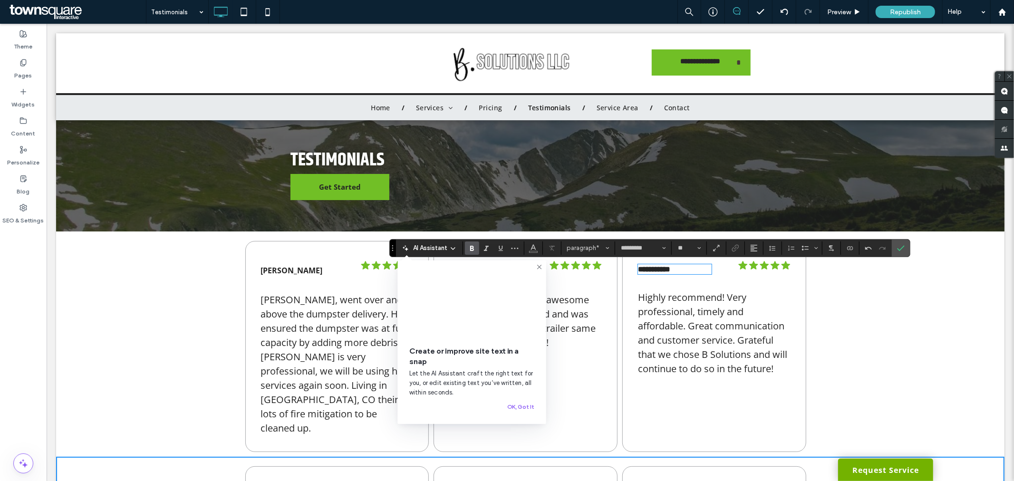
click at [880, 330] on div "**********" at bounding box center [530, 343] width 948 height 225
click at [903, 242] on span "Confirm" at bounding box center [901, 248] width 8 height 16
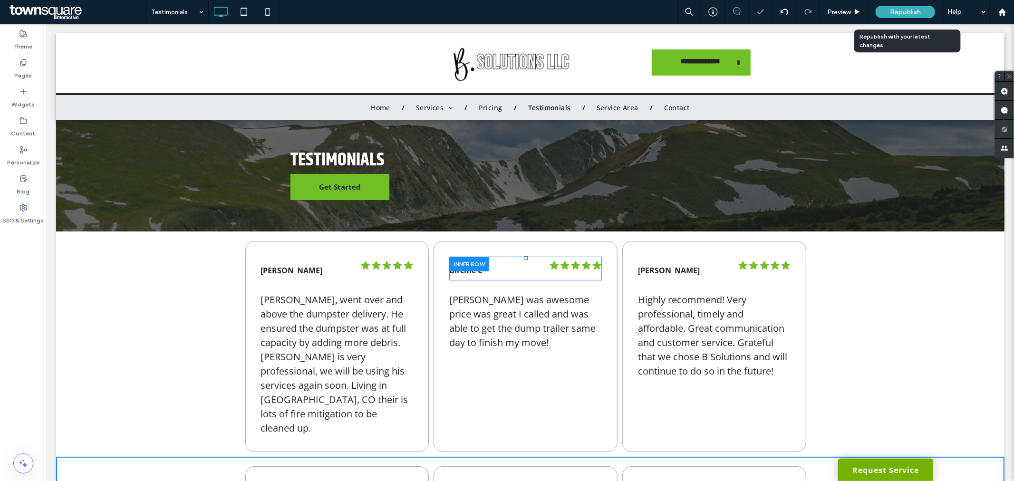
click at [902, 10] on span "Republish" at bounding box center [905, 12] width 31 height 8
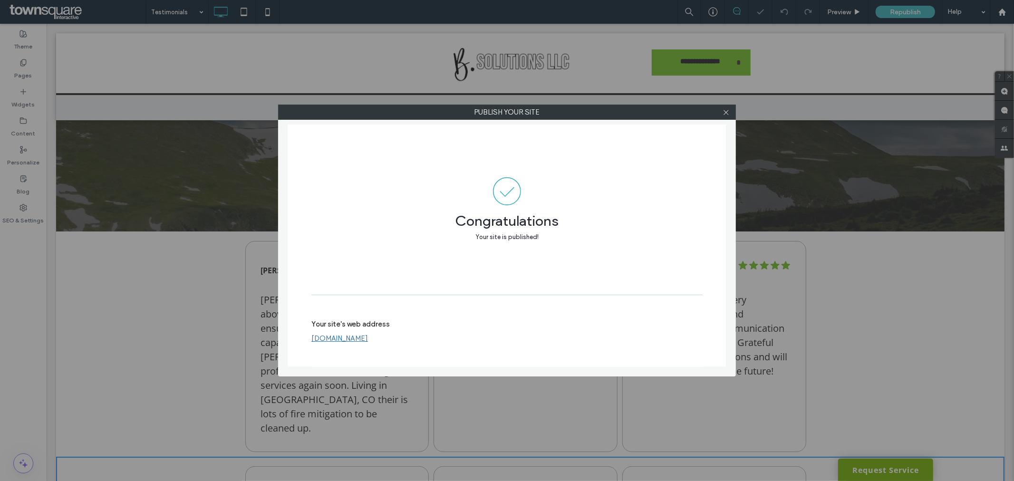
click at [719, 110] on div at bounding box center [726, 112] width 14 height 14
click at [724, 111] on icon at bounding box center [725, 112] width 7 height 7
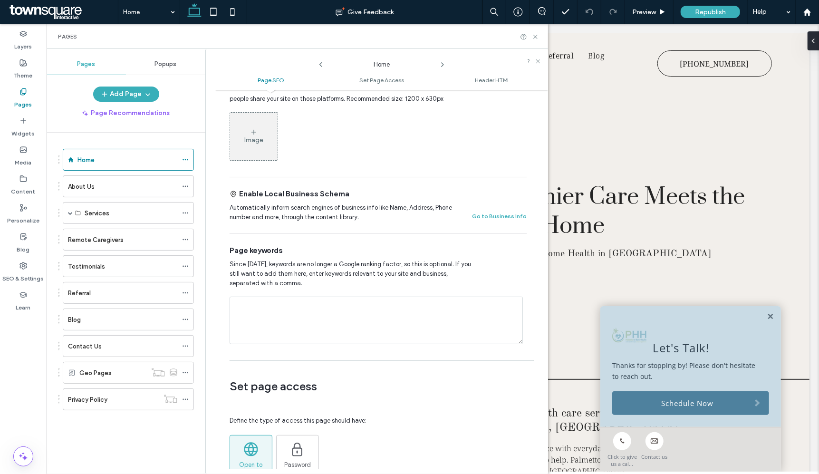
scroll to position [369, 0]
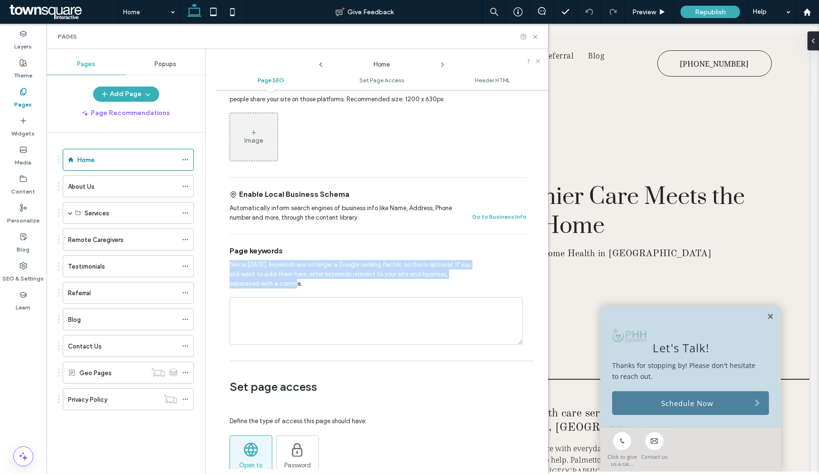
drag, startPoint x: 400, startPoint y: 271, endPoint x: 219, endPoint y: 259, distance: 181.5
click at [219, 259] on div "**********" at bounding box center [381, 282] width 333 height 374
copy span "Since 2009, keywords are no longer a Google ranking factor, so this is optional…"
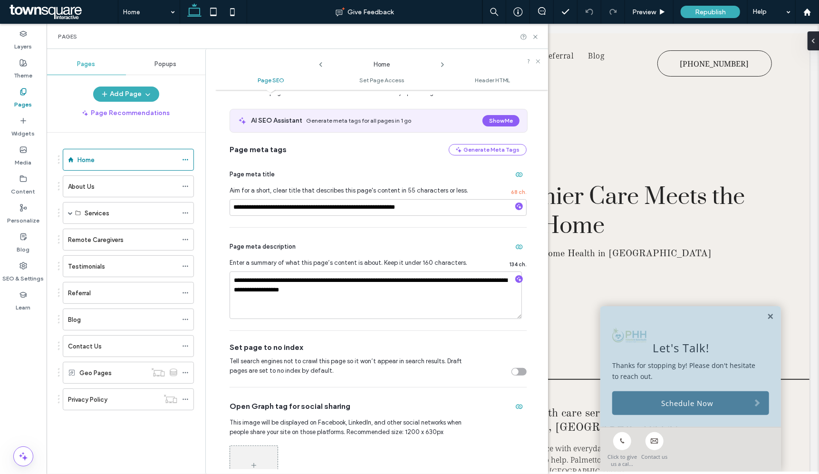
scroll to position [53, 0]
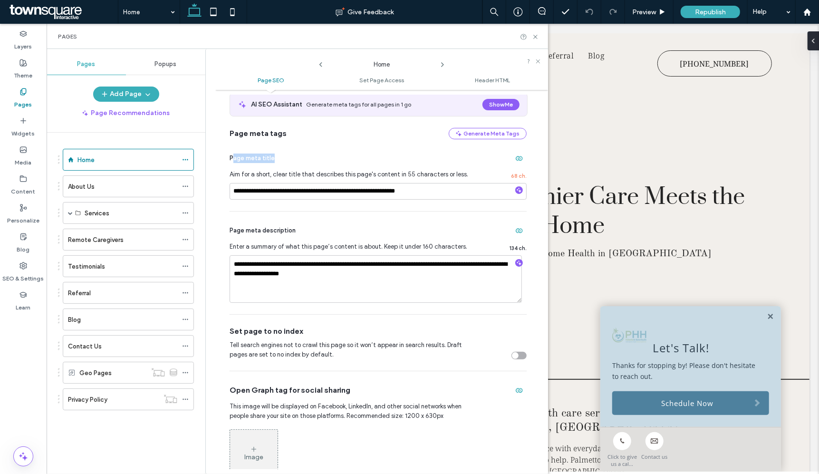
drag, startPoint x: 232, startPoint y: 159, endPoint x: 292, endPoint y: 159, distance: 60.4
click at [292, 159] on div "Page meta title" at bounding box center [378, 158] width 297 height 15
click at [300, 161] on div "Page meta title" at bounding box center [378, 158] width 297 height 15
drag, startPoint x: 302, startPoint y: 161, endPoint x: 222, endPoint y: 157, distance: 80.4
click at [222, 157] on div "**********" at bounding box center [381, 282] width 333 height 374
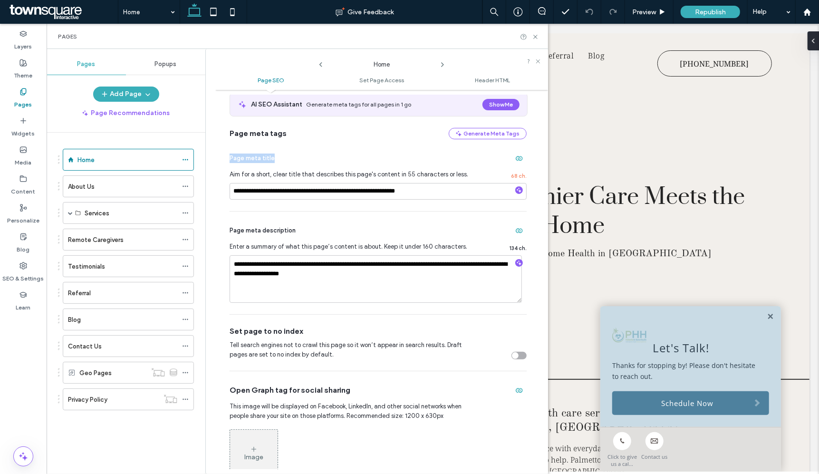
copy span "Page meta title"
